Goal: Check status: Check status

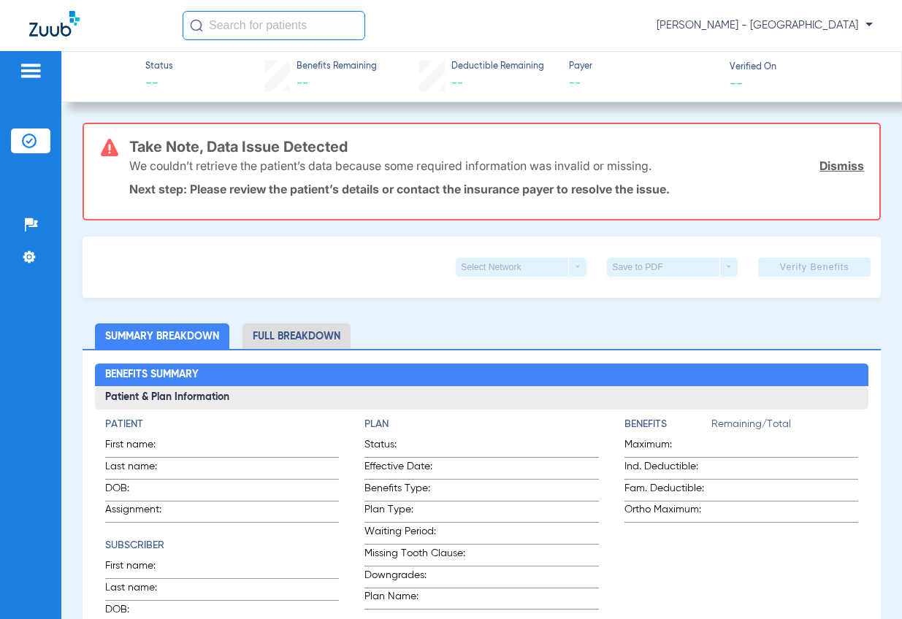
click at [329, 30] on input "text" at bounding box center [274, 25] width 183 height 29
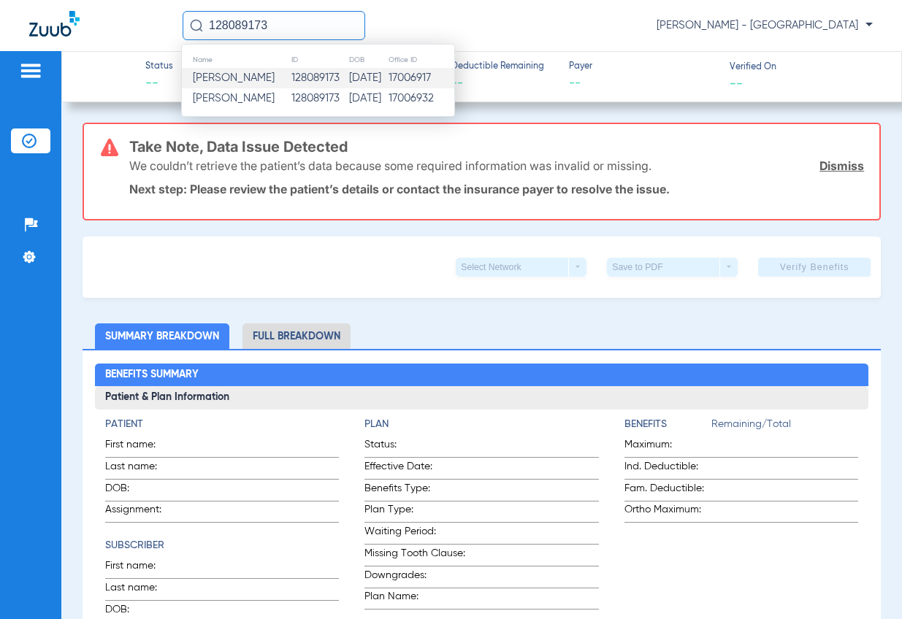
type input "128089173"
click at [315, 76] on td "128089173" at bounding box center [320, 78] width 58 height 20
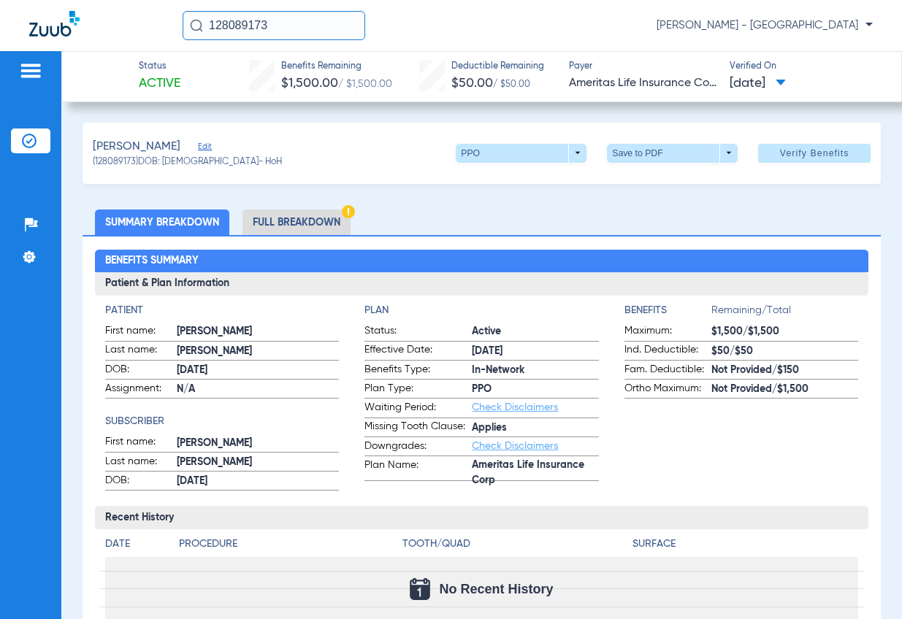
click at [786, 83] on span at bounding box center [781, 84] width 10 height 8
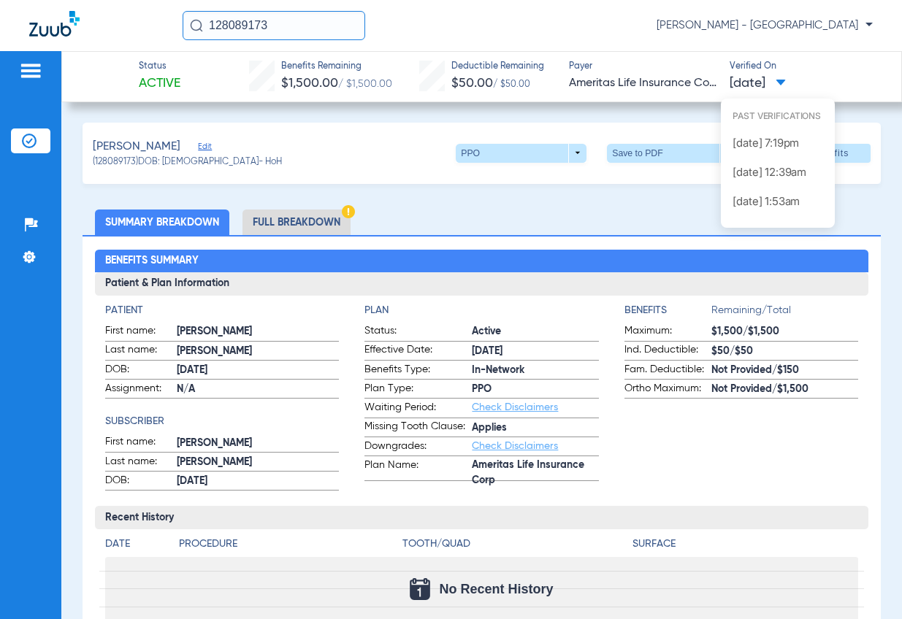
click at [833, 75] on div at bounding box center [451, 309] width 902 height 619
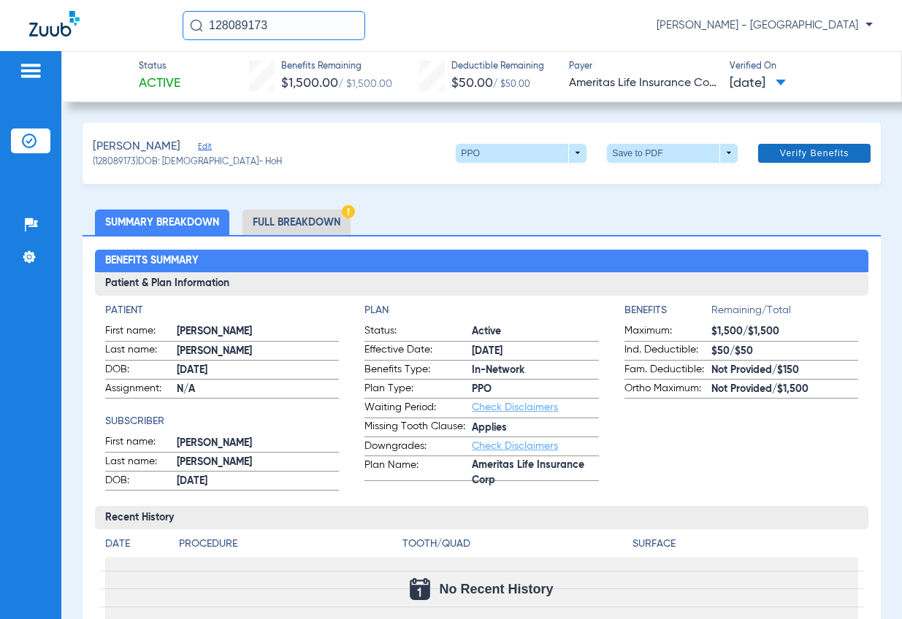
click at [801, 156] on span "Verify Benefits" at bounding box center [814, 154] width 69 height 12
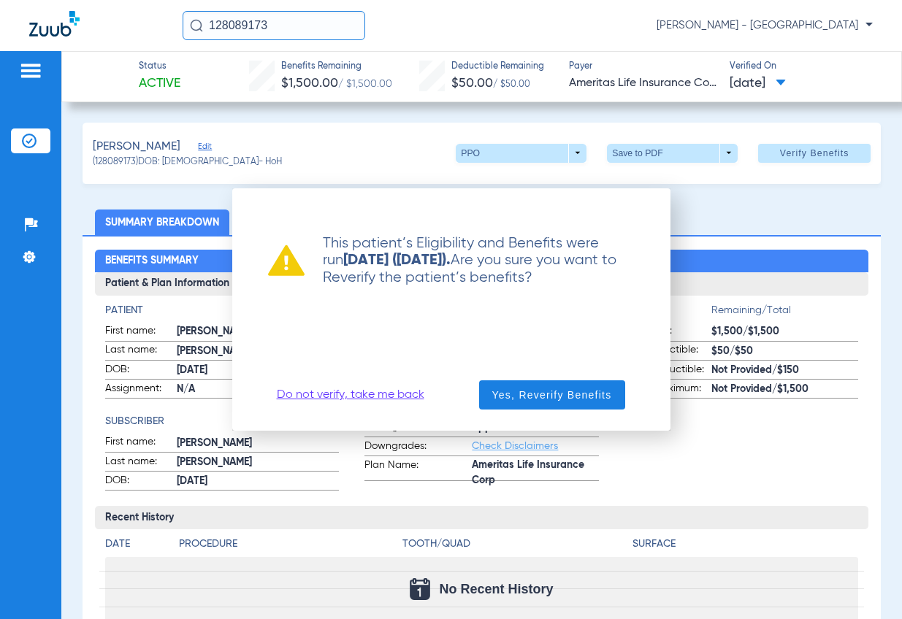
click at [357, 398] on link "Do not verify, take me back" at bounding box center [351, 395] width 148 height 15
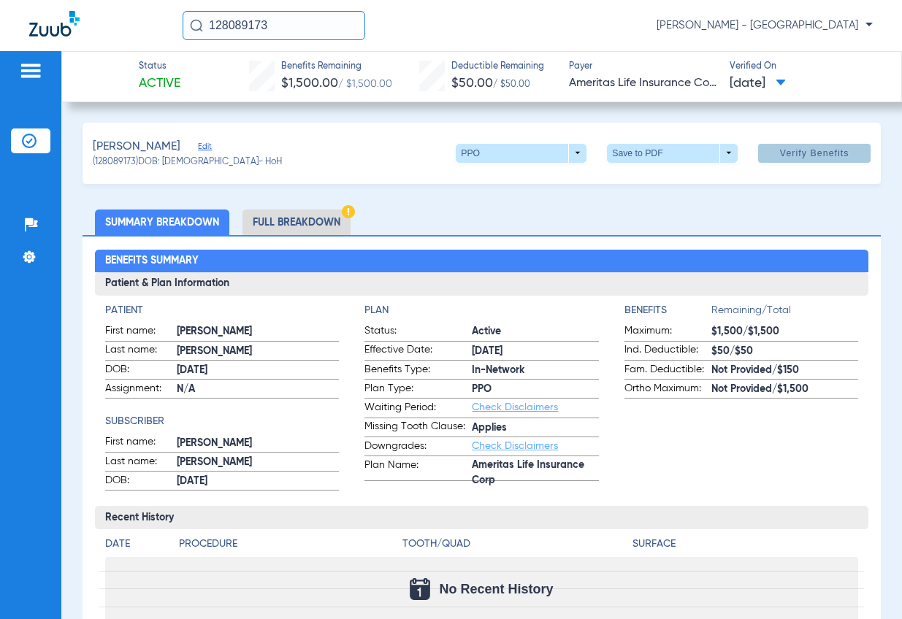
click at [771, 82] on span "[DATE]" at bounding box center [758, 84] width 56 height 18
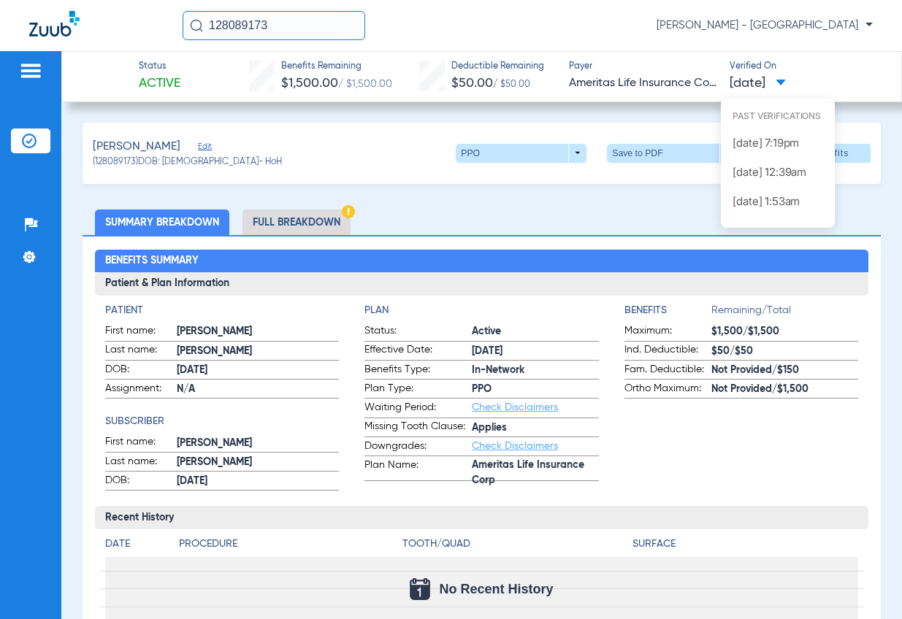
click at [774, 118] on span "Past Verifications" at bounding box center [778, 119] width 114 height 18
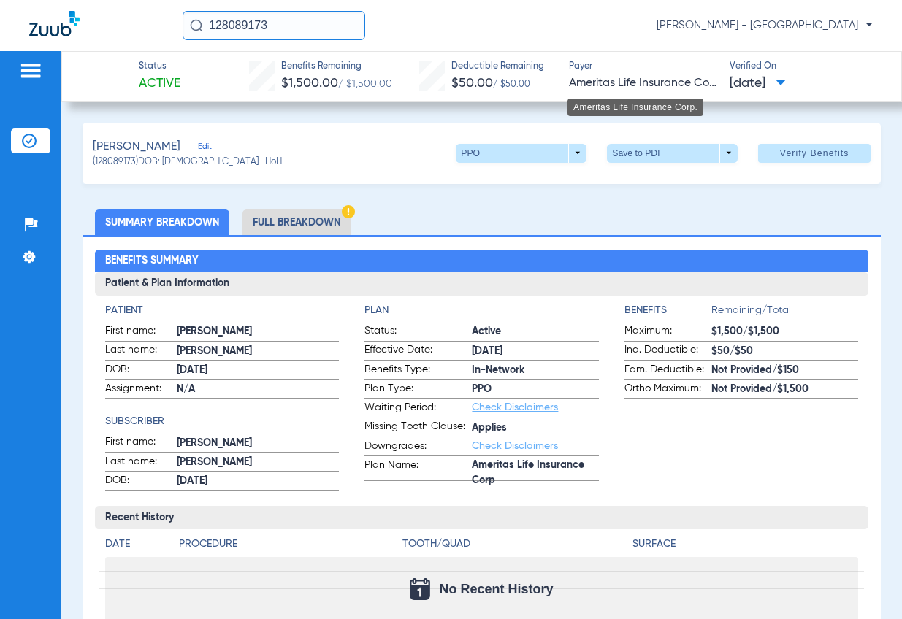
drag, startPoint x: 581, startPoint y: 91, endPoint x: 607, endPoint y: 88, distance: 25.7
click at [581, 91] on span "Ameritas Life Insurance Corp." at bounding box center [643, 84] width 148 height 18
click at [797, 156] on span "Verify Benefits" at bounding box center [814, 154] width 69 height 12
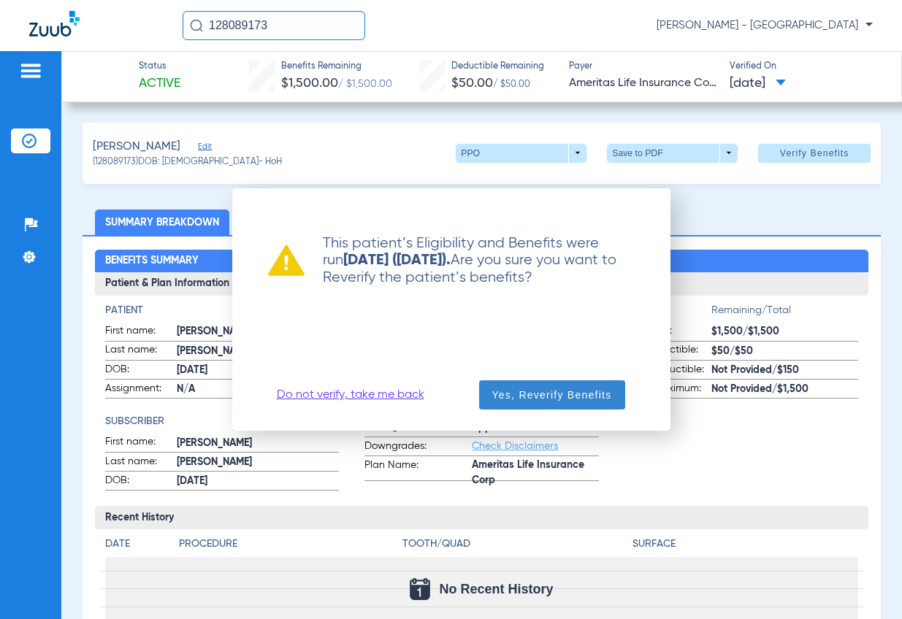
click at [595, 388] on span "Yes, Reverify Benefits" at bounding box center [552, 395] width 120 height 15
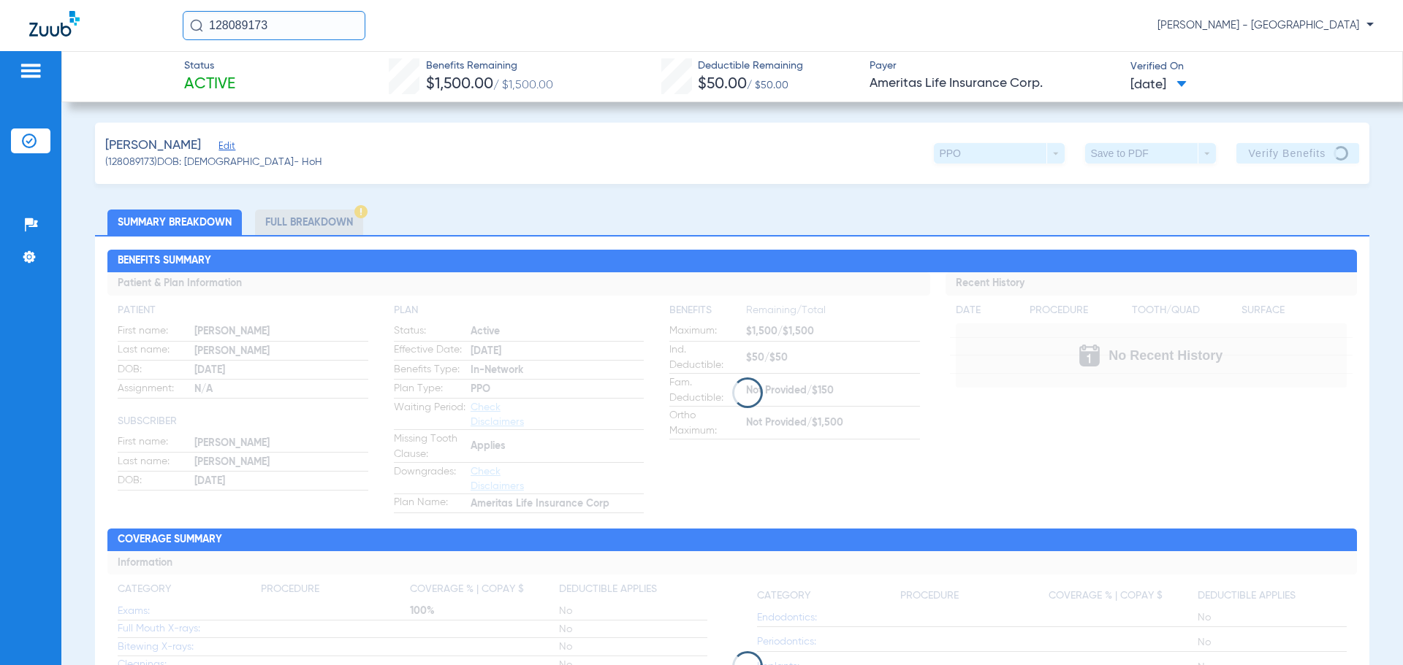
click at [297, 222] on li "Full Breakdown" at bounding box center [309, 223] width 108 height 26
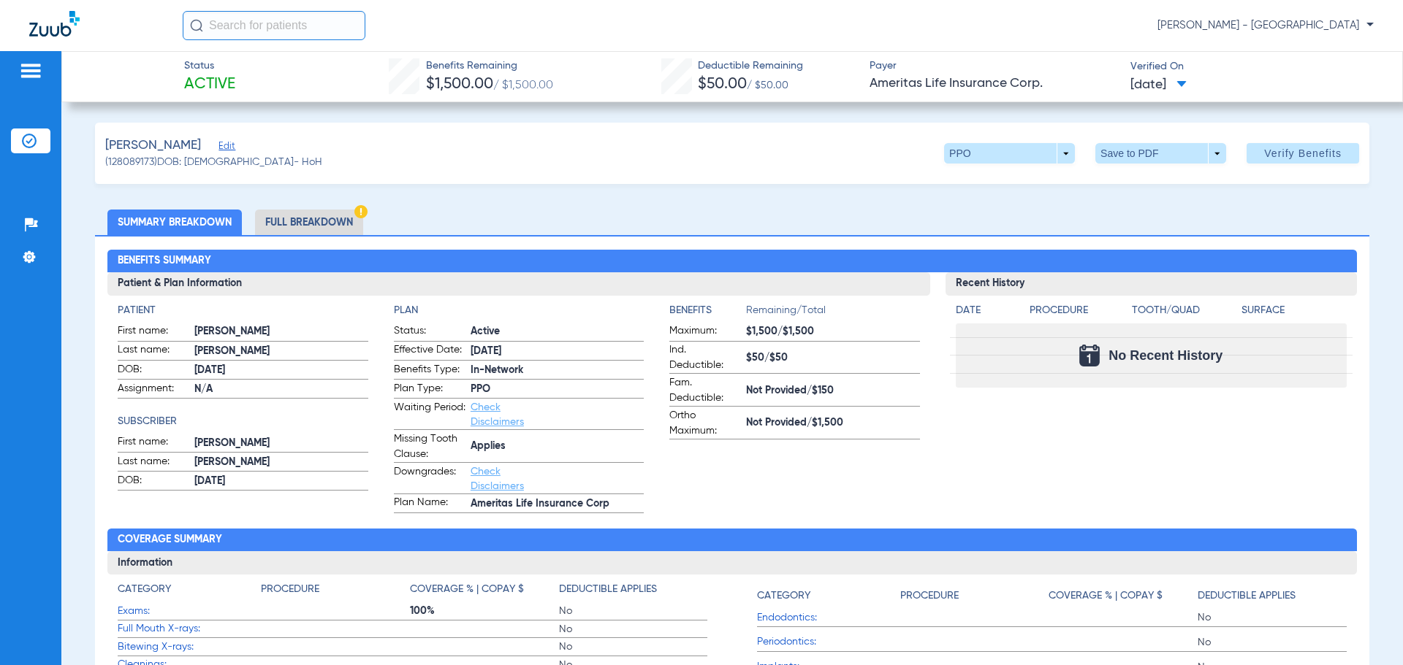
click at [1186, 77] on span "[DATE]" at bounding box center [1158, 85] width 56 height 18
click at [1204, 77] on div at bounding box center [701, 332] width 1403 height 665
click at [650, 252] on h2 "Benefits Summary" at bounding box center [731, 261] width 1248 height 23
